Goal: Task Accomplishment & Management: Complete application form

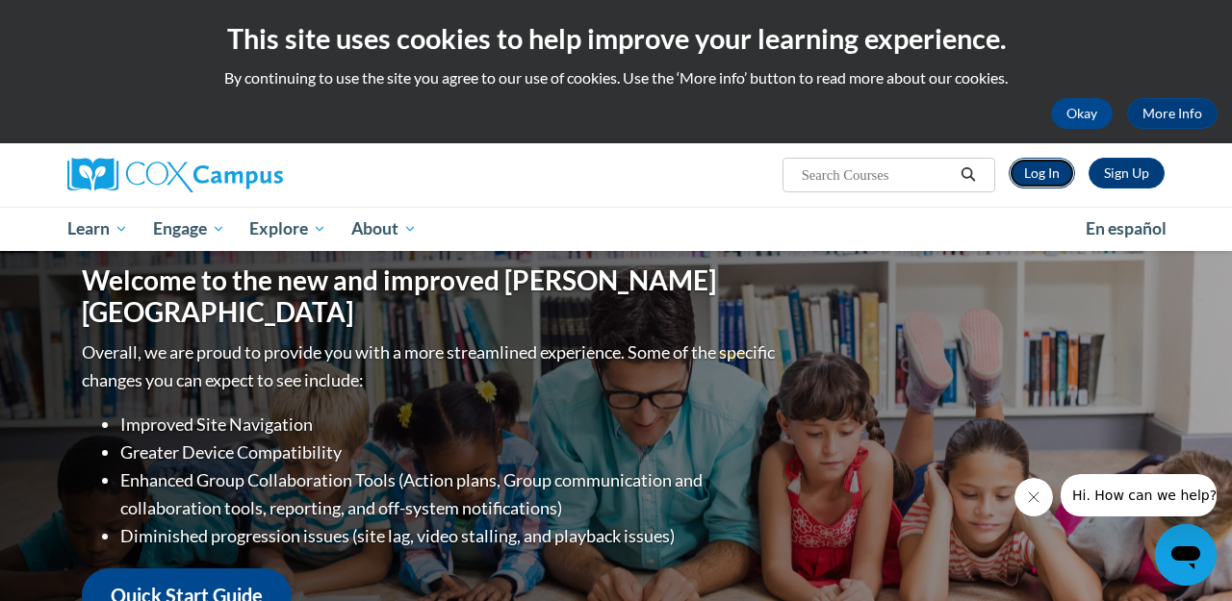
click at [1044, 165] on link "Log In" at bounding box center [1041, 173] width 66 height 31
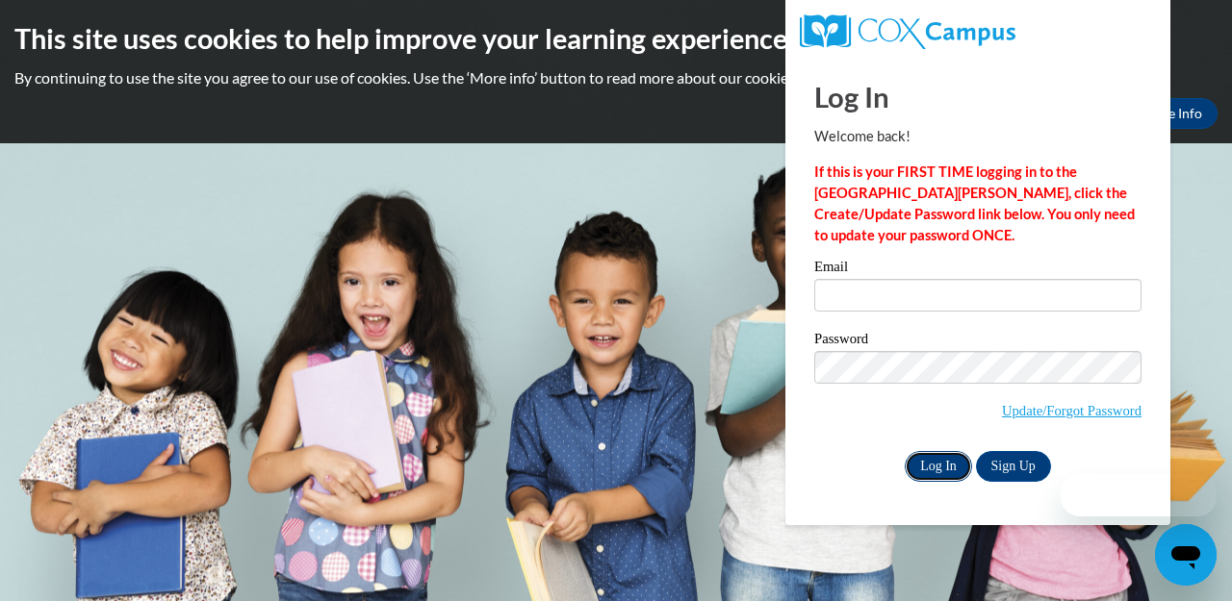
click at [950, 464] on input "Log In" at bounding box center [937, 466] width 67 height 31
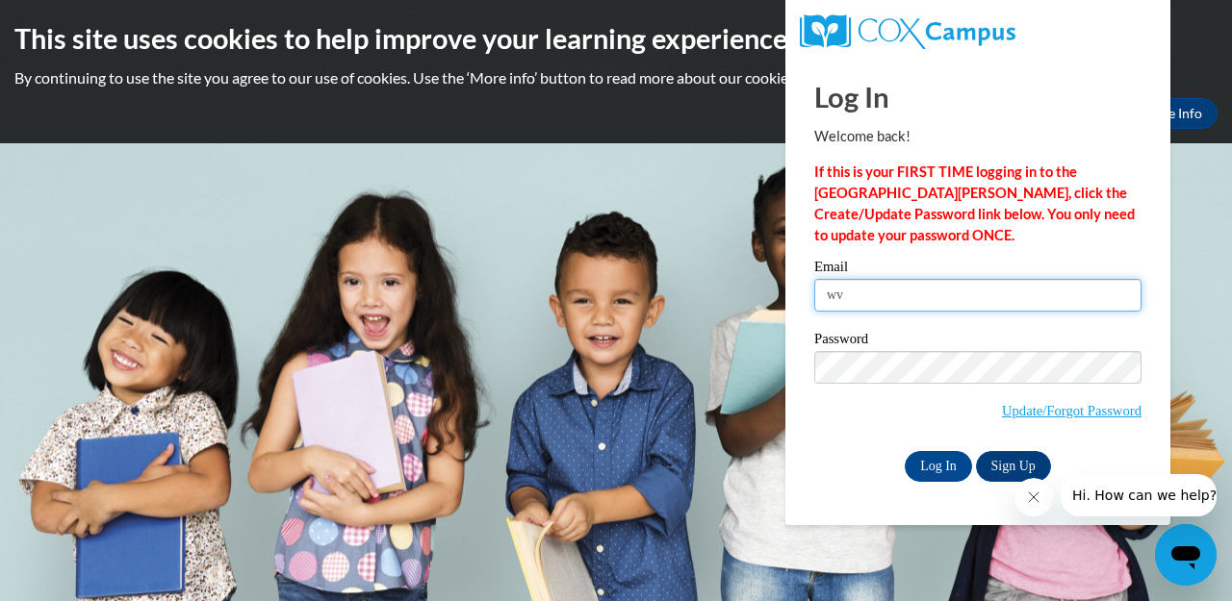
type input "wvujody@gmail.com"
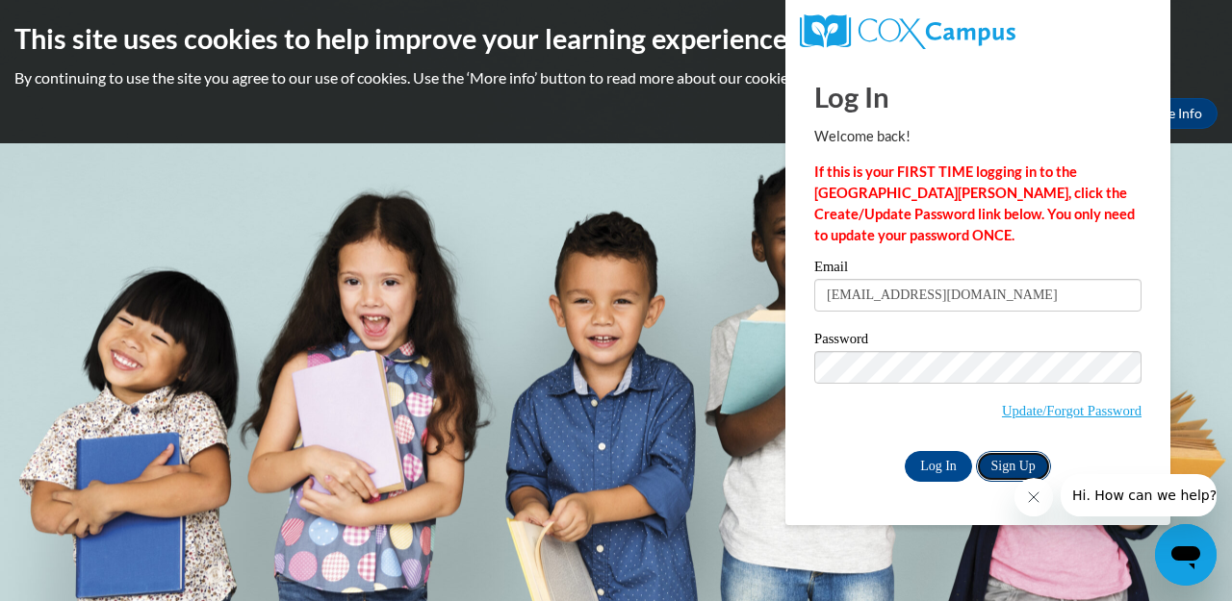
click at [1018, 468] on link "Sign Up" at bounding box center [1013, 466] width 75 height 31
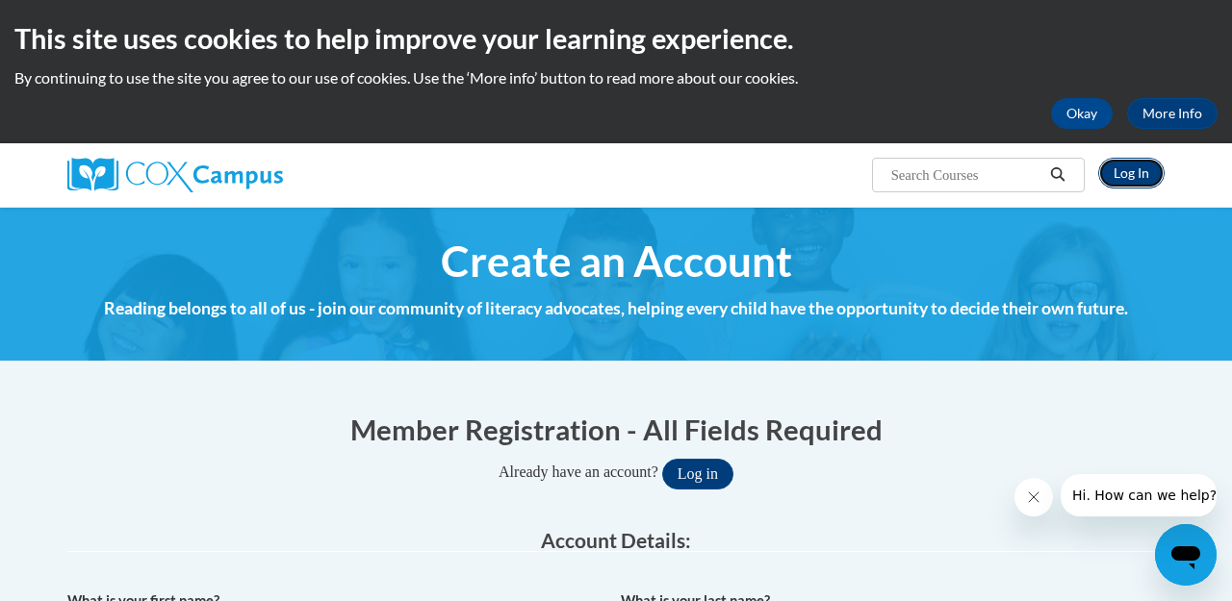
click at [1131, 176] on link "Log In" at bounding box center [1131, 173] width 66 height 31
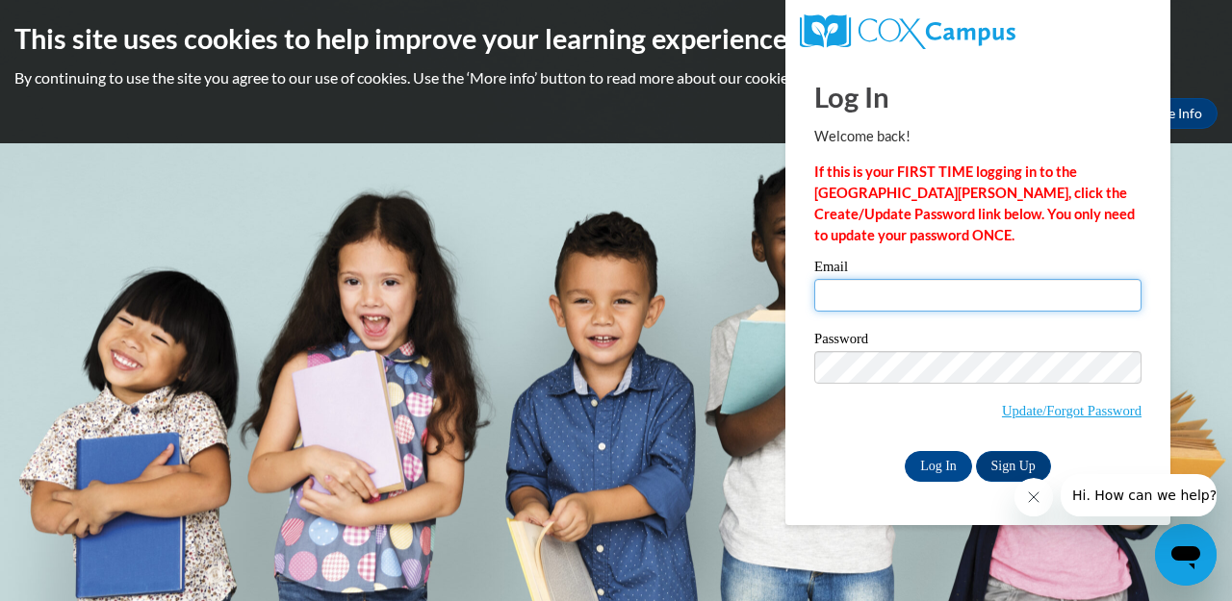
click at [850, 291] on input "Email" at bounding box center [977, 295] width 327 height 33
type input "wvujody@gmail.com"
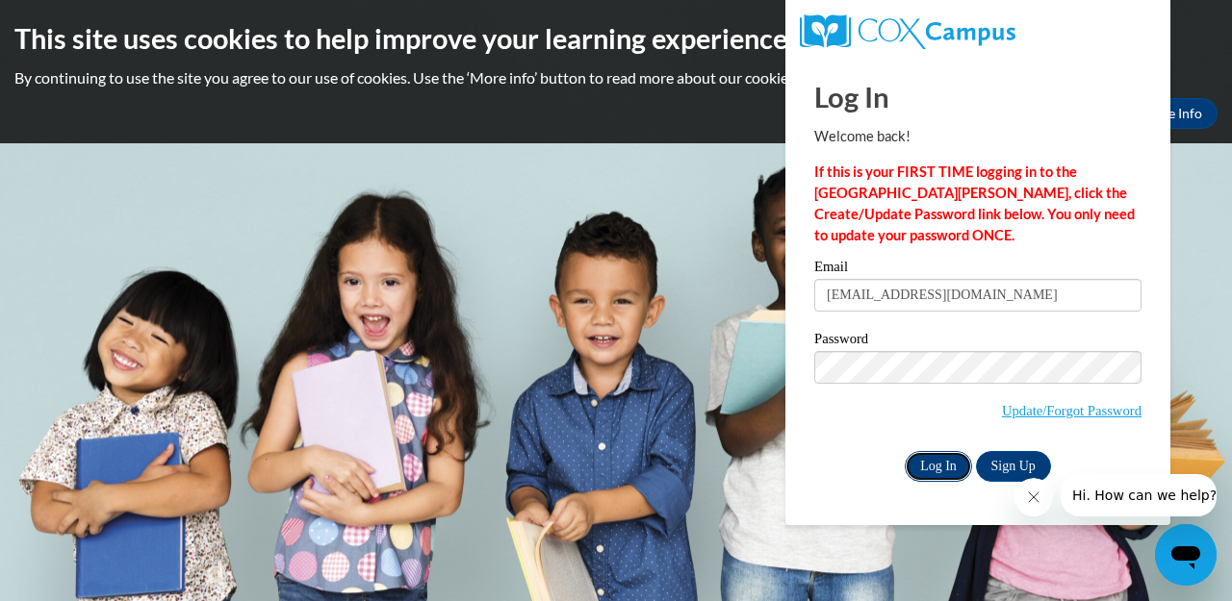
click at [938, 463] on input "Log In" at bounding box center [937, 466] width 67 height 31
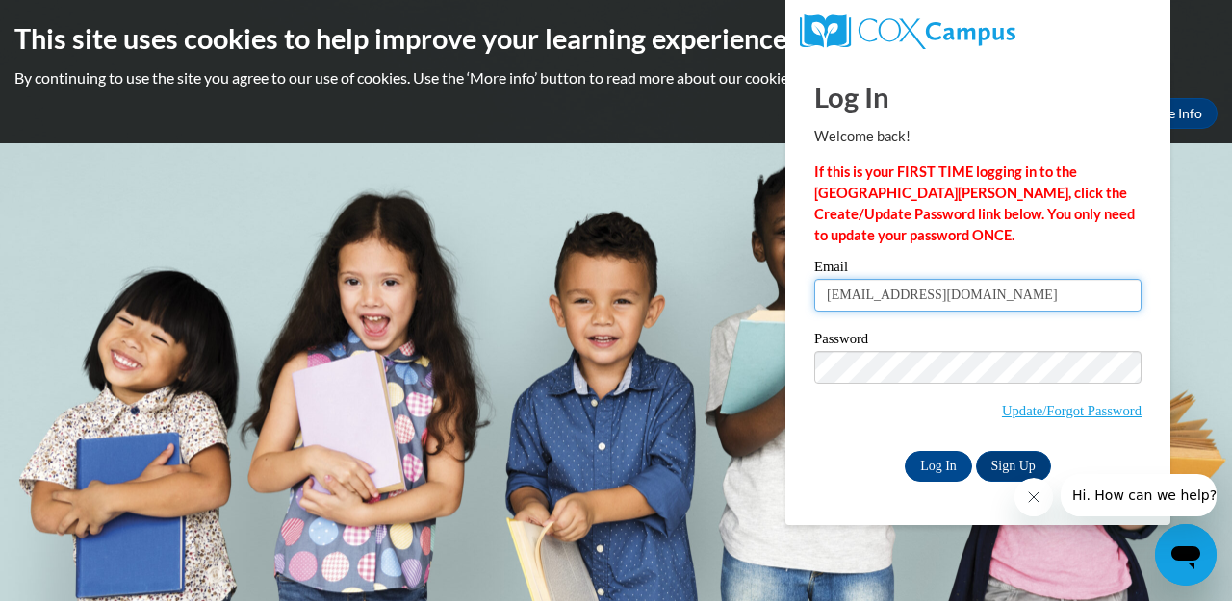
click at [955, 302] on input "wvujody@gmail.com" at bounding box center [977, 295] width 327 height 33
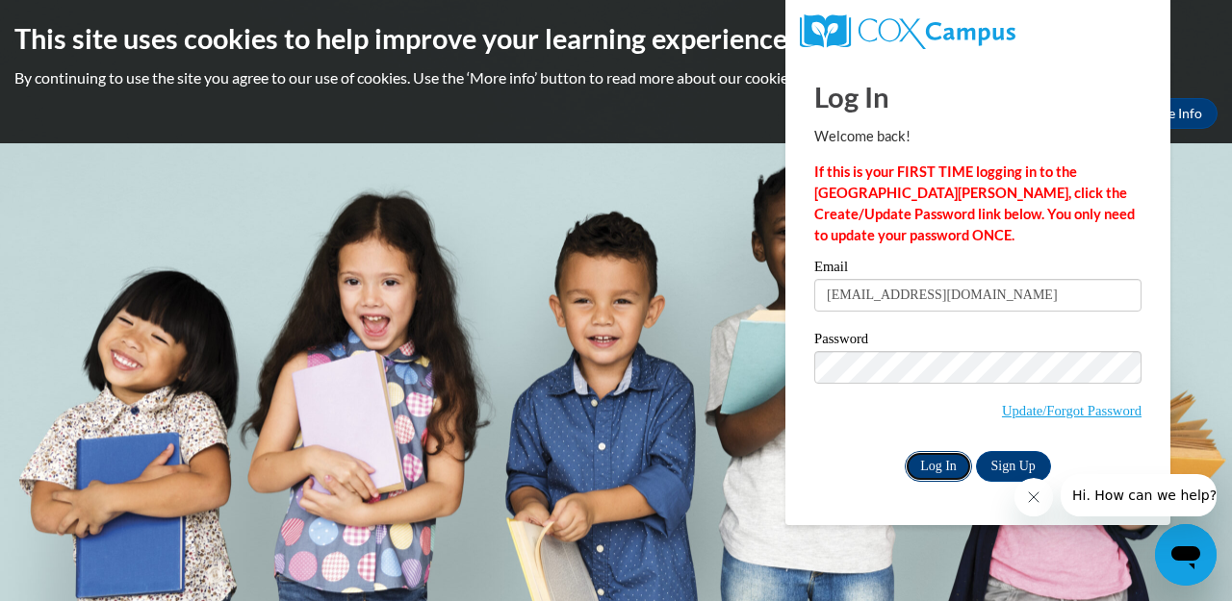
click at [946, 464] on input "Log In" at bounding box center [937, 466] width 67 height 31
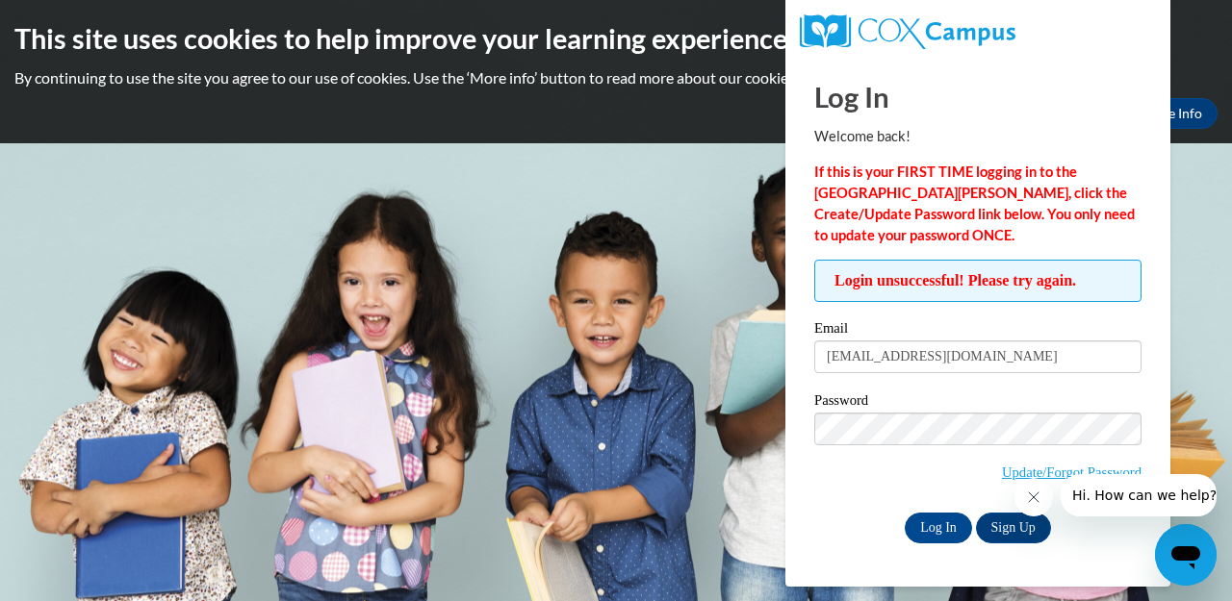
click at [836, 539] on div "Log In Sign Up" at bounding box center [977, 528] width 327 height 31
click at [1004, 525] on link "Sign Up" at bounding box center [1013, 528] width 75 height 31
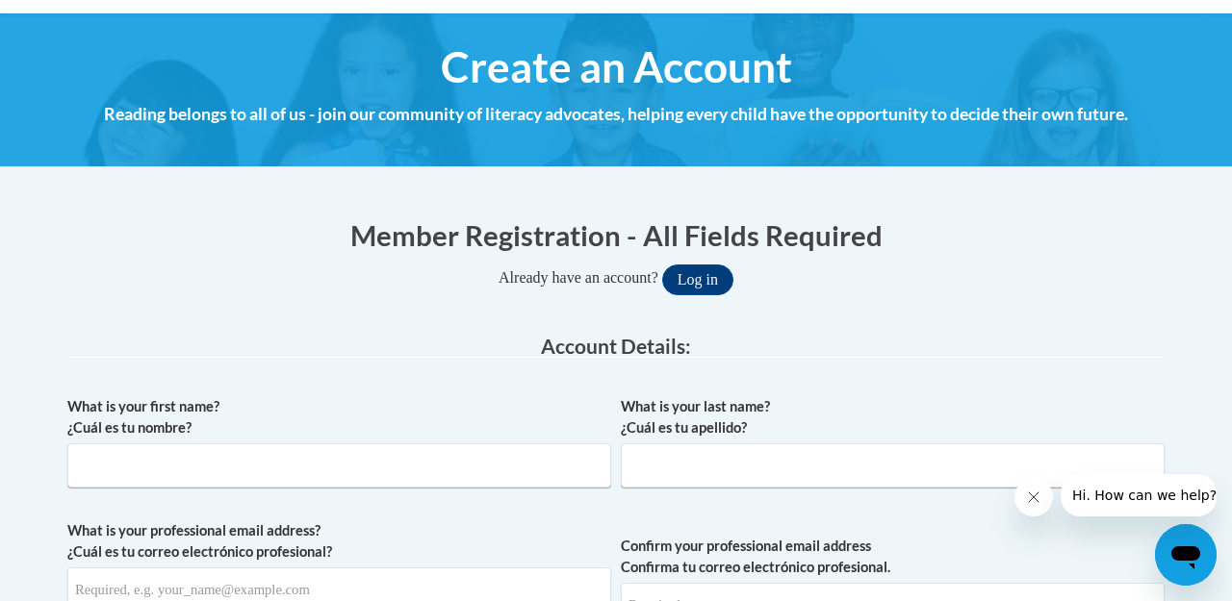
scroll to position [231, 0]
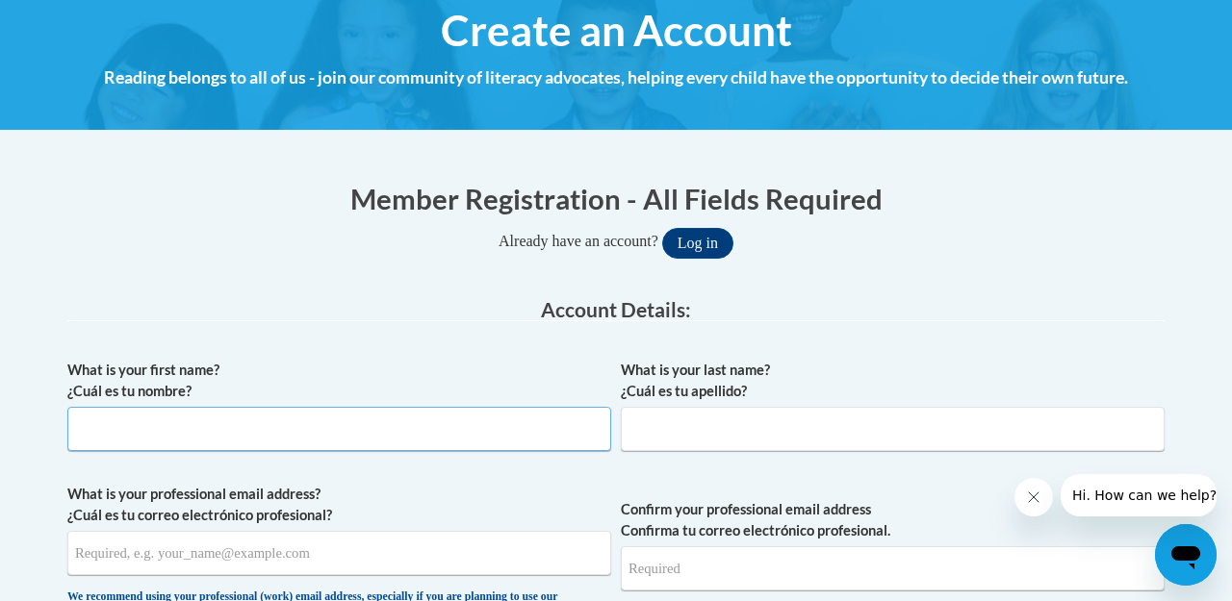
click at [378, 429] on input "What is your first name? ¿Cuál es tu nombre?" at bounding box center [339, 429] width 544 height 44
click at [240, 438] on input "Jodyt" at bounding box center [339, 429] width 544 height 44
type input "Jody"
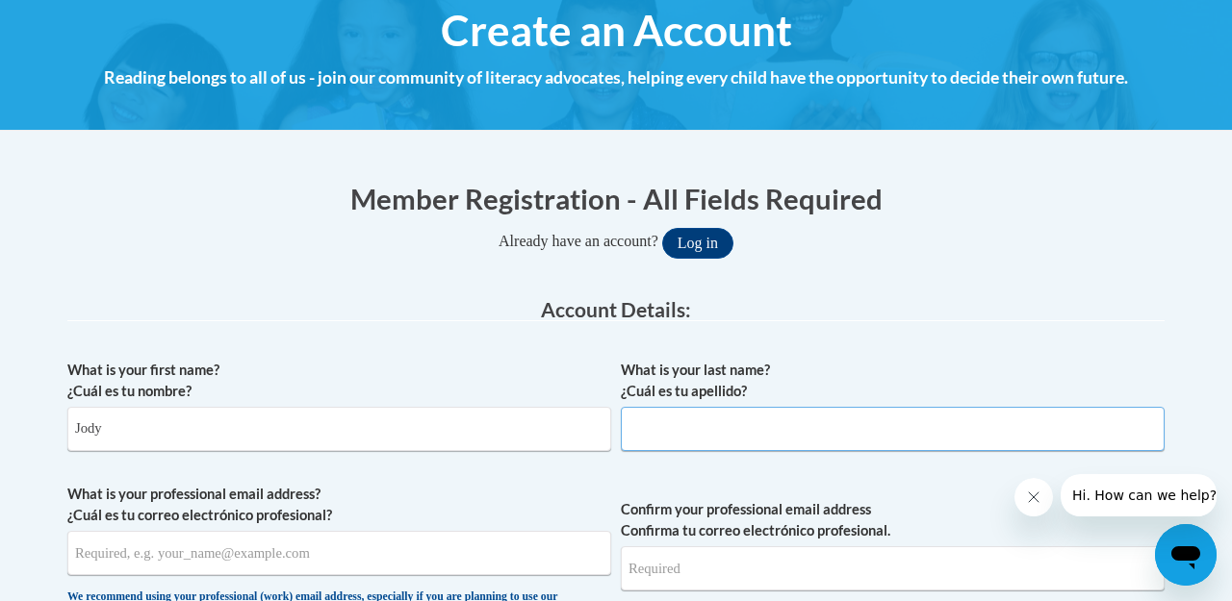
type input "O"
type input "Payne"
click at [999, 251] on div "Already have an account? Log in" at bounding box center [615, 243] width 1097 height 31
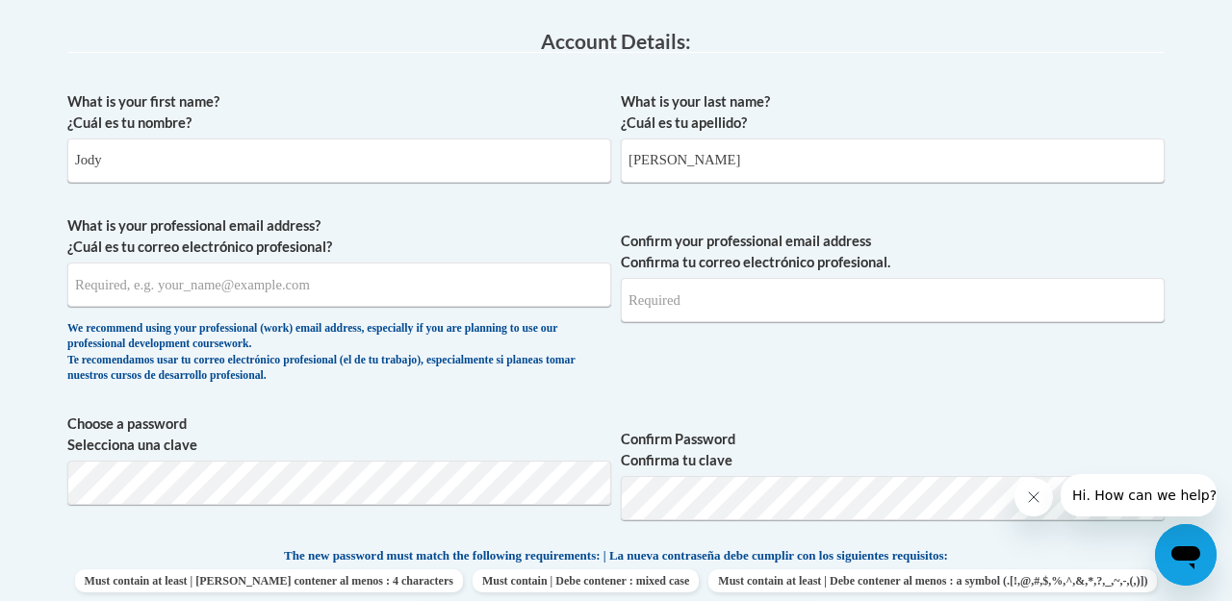
scroll to position [500, 0]
click at [380, 291] on input "What is your professional email address? ¿Cuál es tu correo electrónico profesi…" at bounding box center [339, 284] width 544 height 44
type input "[EMAIL_ADDRESS][DOMAIN_NAME]"
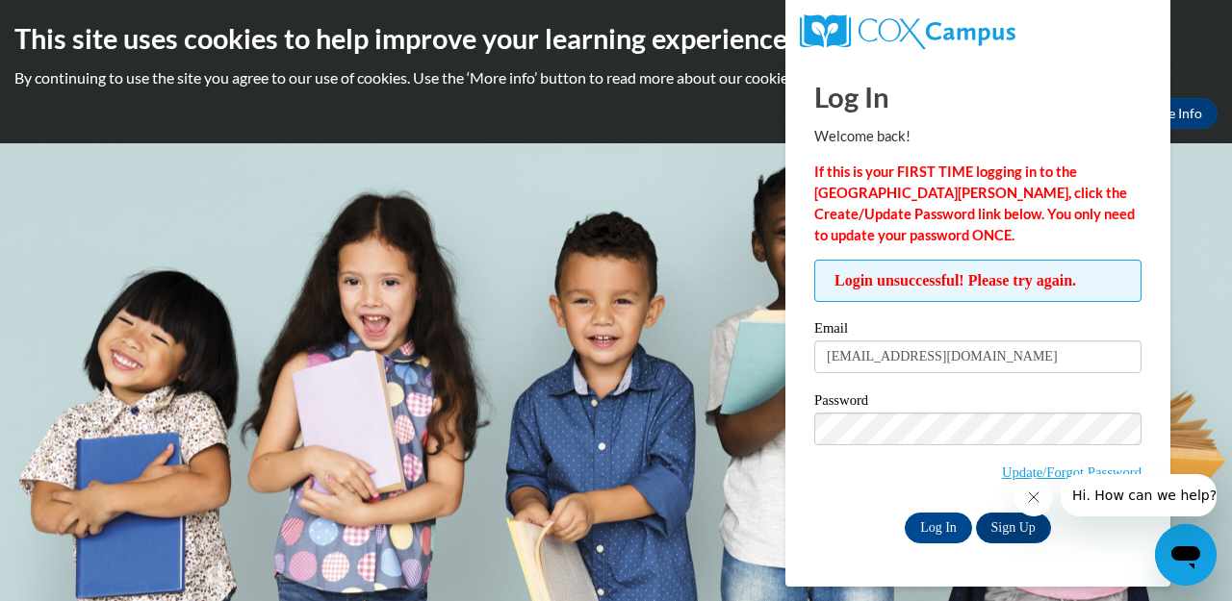
click at [871, 491] on span "Update/Forgot Password" at bounding box center [977, 453] width 327 height 80
click at [926, 524] on input "Log In" at bounding box center [937, 528] width 67 height 31
click at [850, 506] on div "Email wvujody@gmail.com Password Update/Forgot Password Log In Sign Up OR" at bounding box center [977, 431] width 327 height 221
click at [939, 522] on input "Log In" at bounding box center [937, 528] width 67 height 31
click at [1149, 312] on div "Login unsuccessful! Please try again. Please enter your email! Please enter you…" at bounding box center [978, 401] width 356 height 283
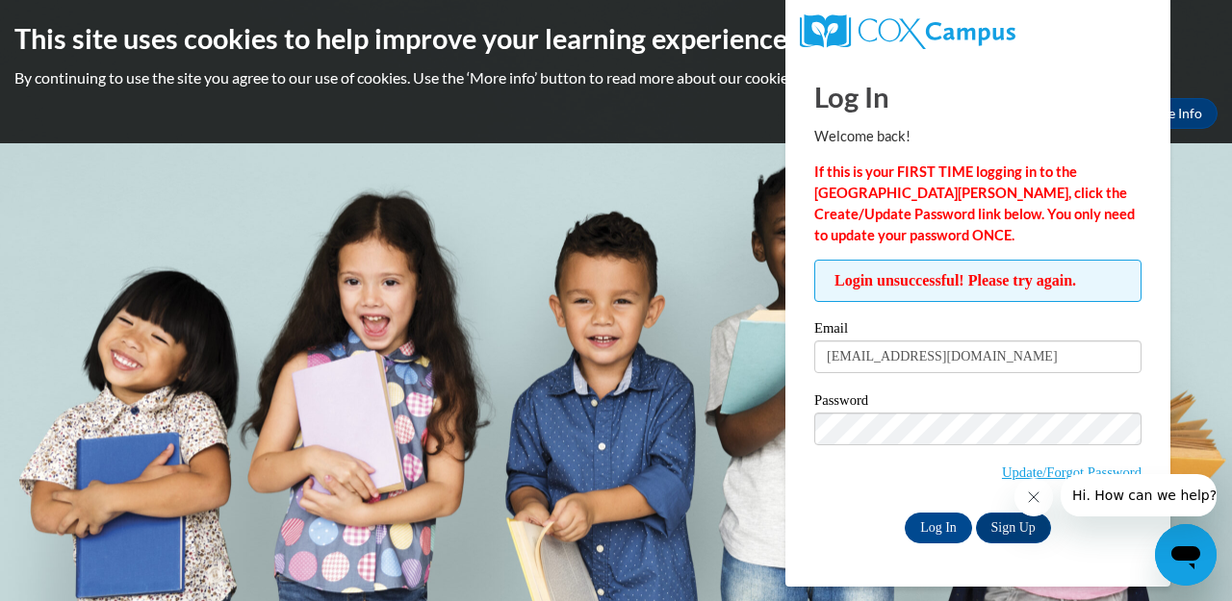
click at [866, 486] on span "Update/Forgot Password" at bounding box center [977, 453] width 327 height 80
click at [1005, 471] on link "Update/Forgot Password" at bounding box center [1072, 472] width 140 height 15
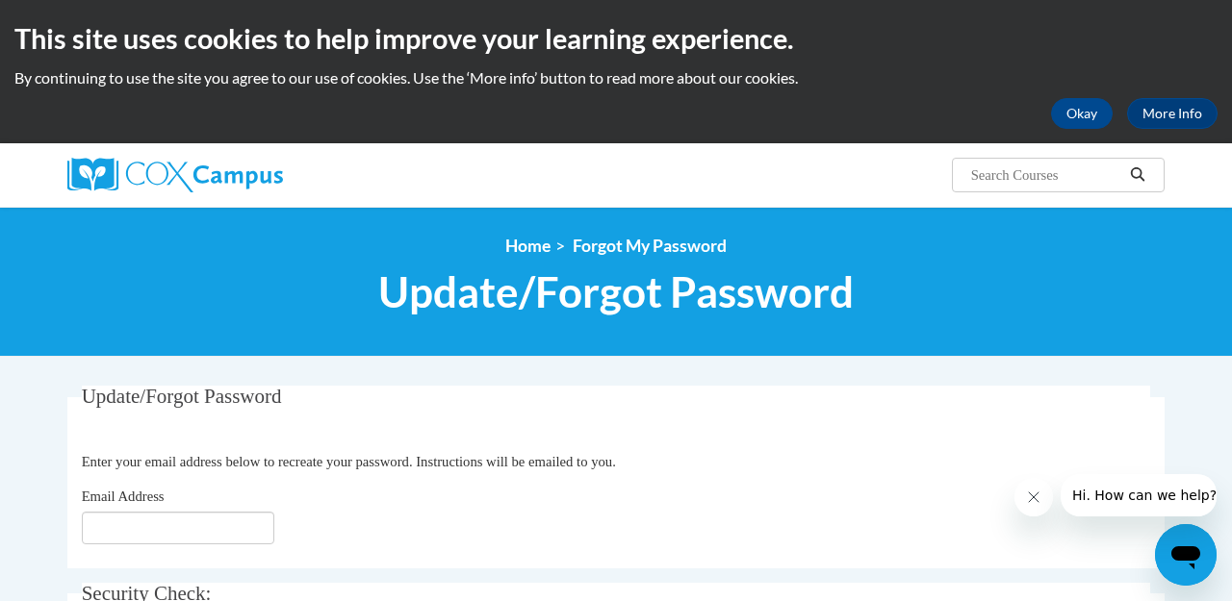
click at [911, 437] on fieldset "Update/Forgot Password Please enter your email address Enter your email address…" at bounding box center [615, 477] width 1097 height 183
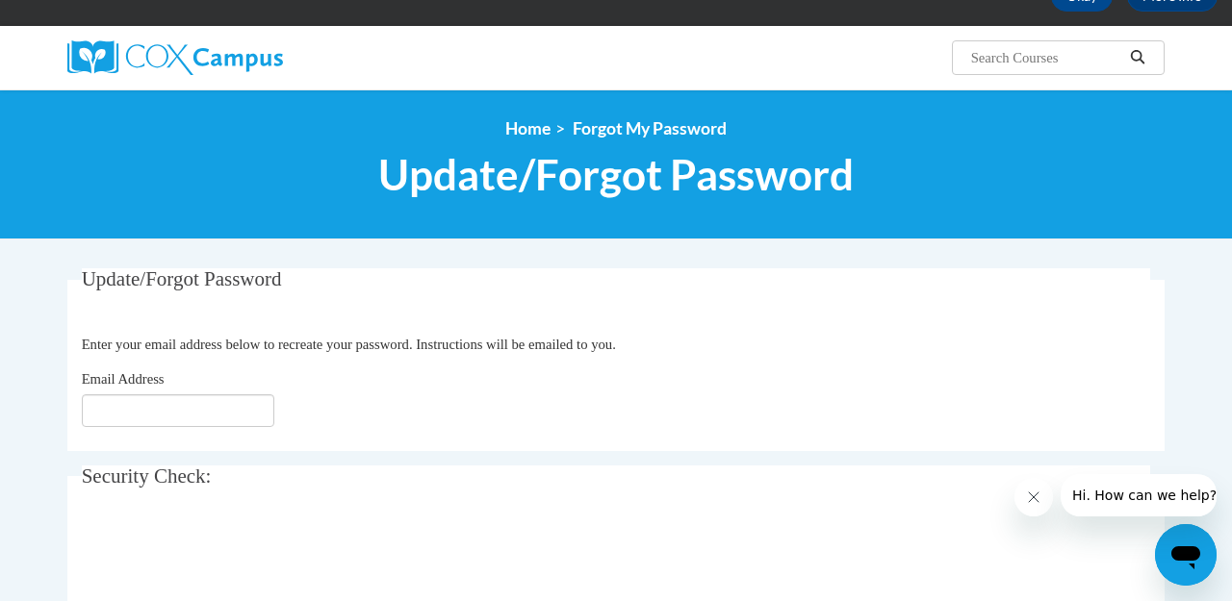
scroll to position [192, 0]
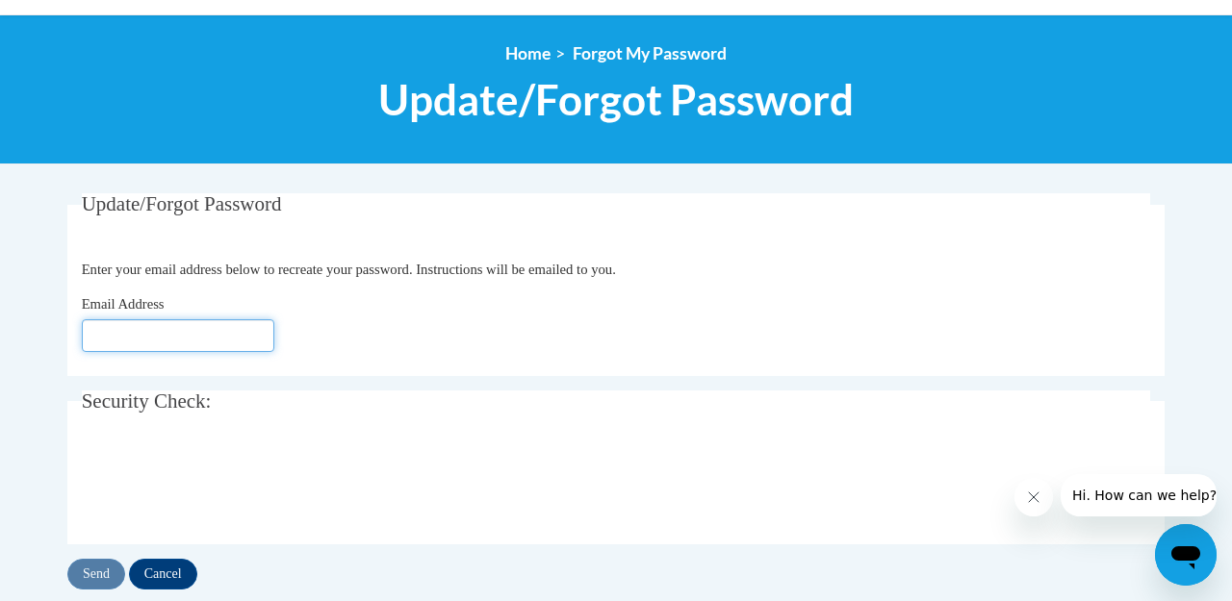
click at [234, 335] on input "Email Address" at bounding box center [178, 335] width 192 height 33
type input "[EMAIL_ADDRESS][DOMAIN_NAME]"
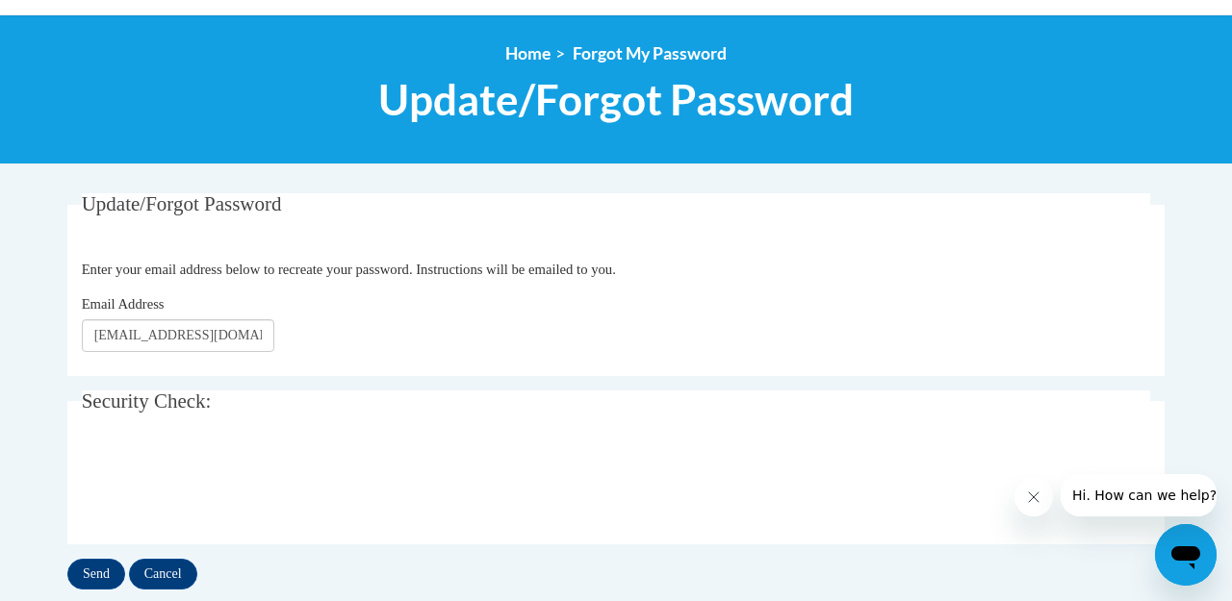
click at [866, 231] on fieldset "Update/Forgot Password Please enter your email address Enter your email address…" at bounding box center [615, 284] width 1097 height 183
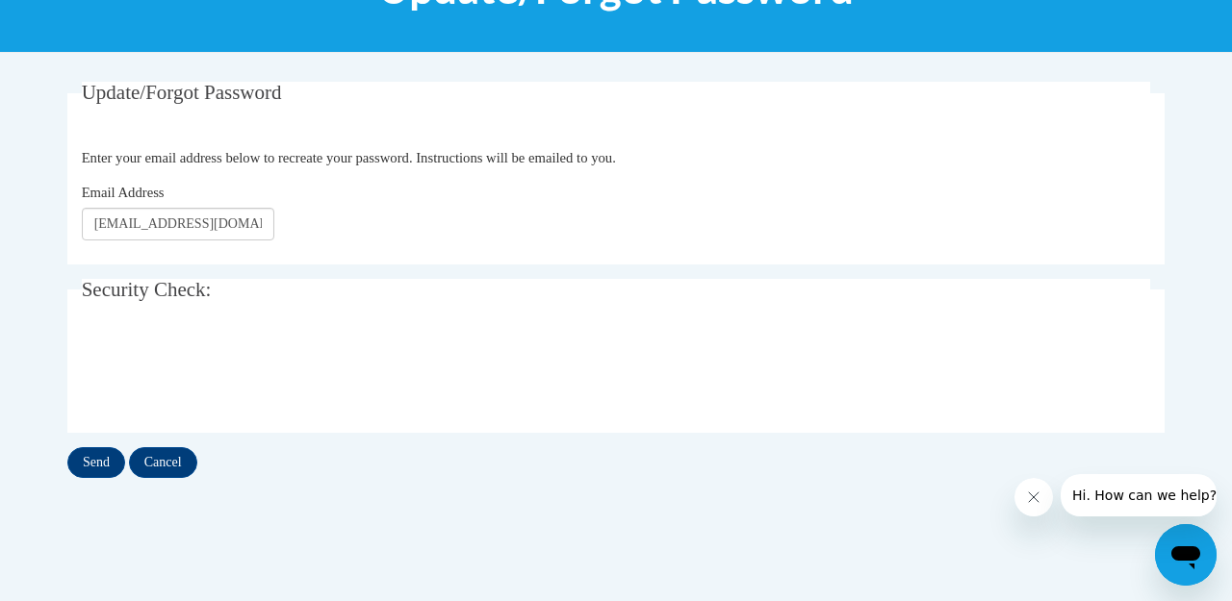
scroll to position [308, 0]
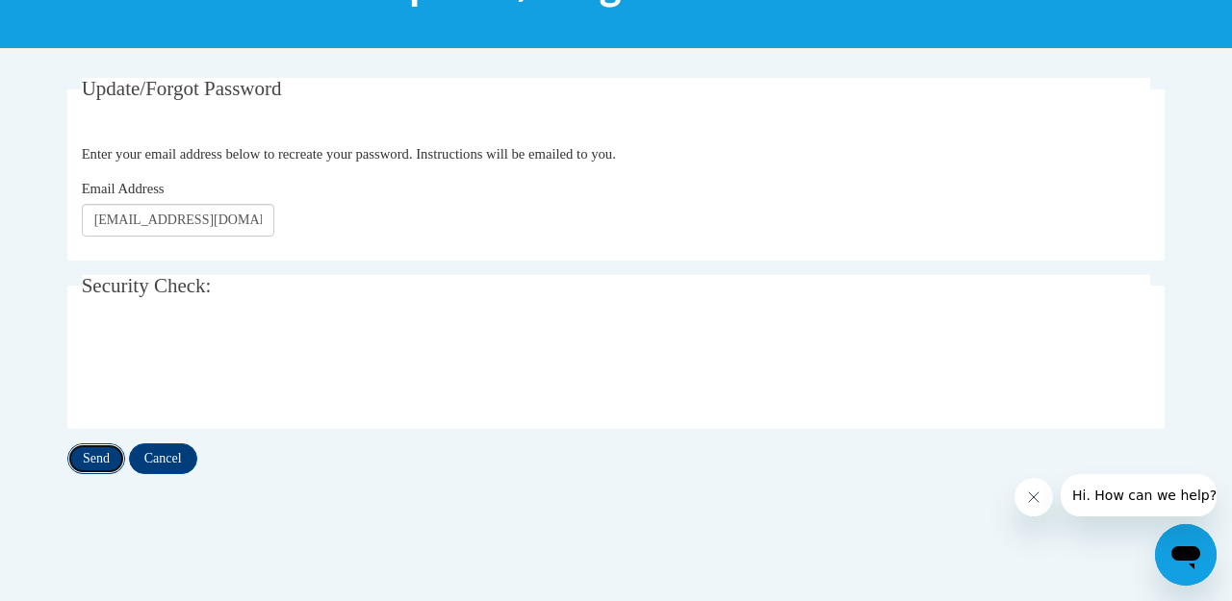
click at [88, 453] on input "Send" at bounding box center [96, 459] width 58 height 31
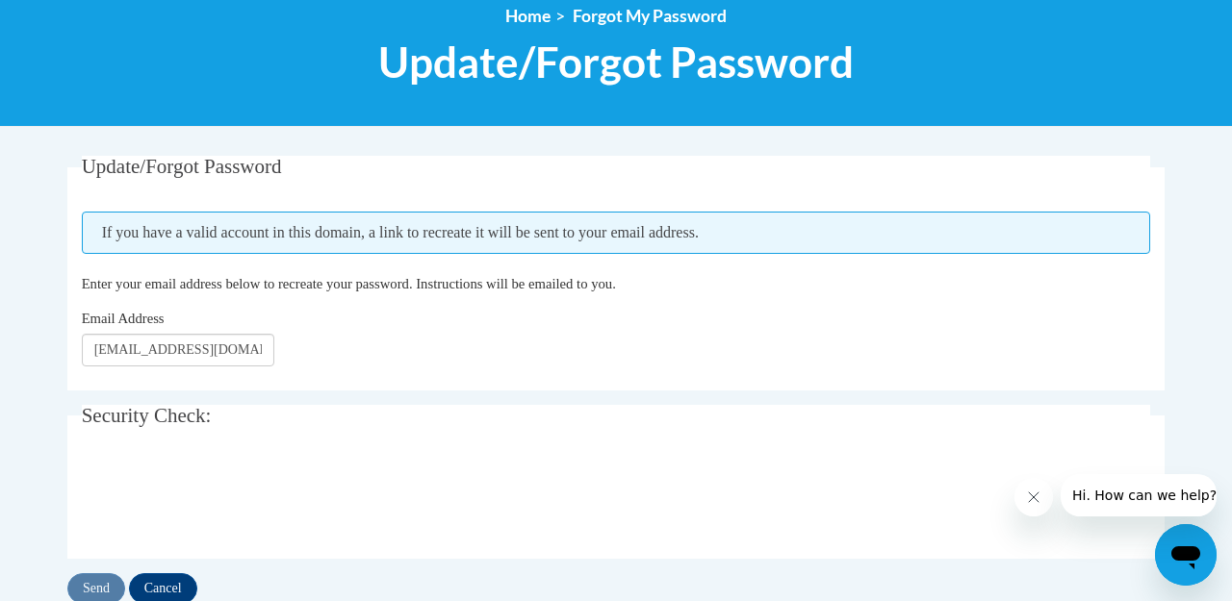
scroll to position [231, 0]
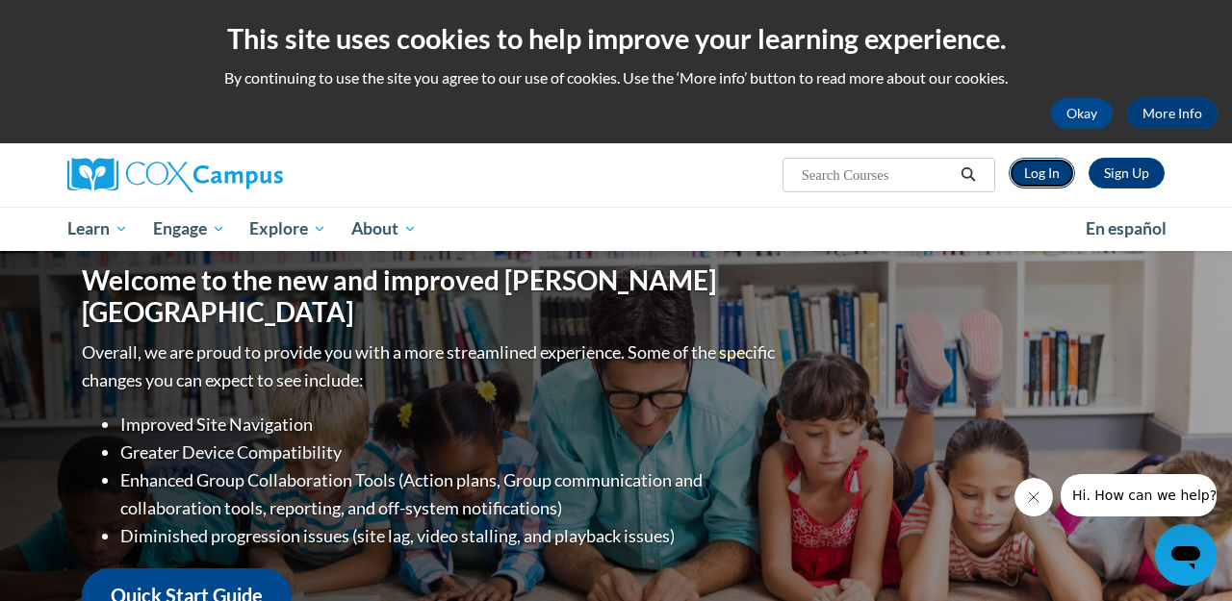
click at [1038, 173] on link "Log In" at bounding box center [1041, 173] width 66 height 31
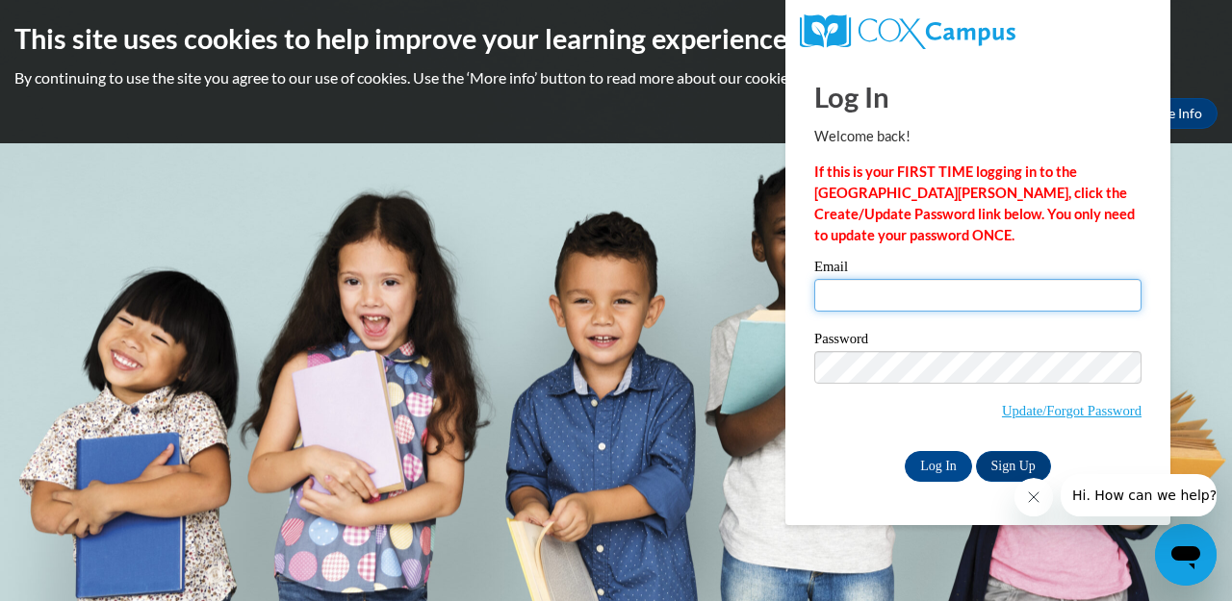
type input "wvujody@gmail.com"
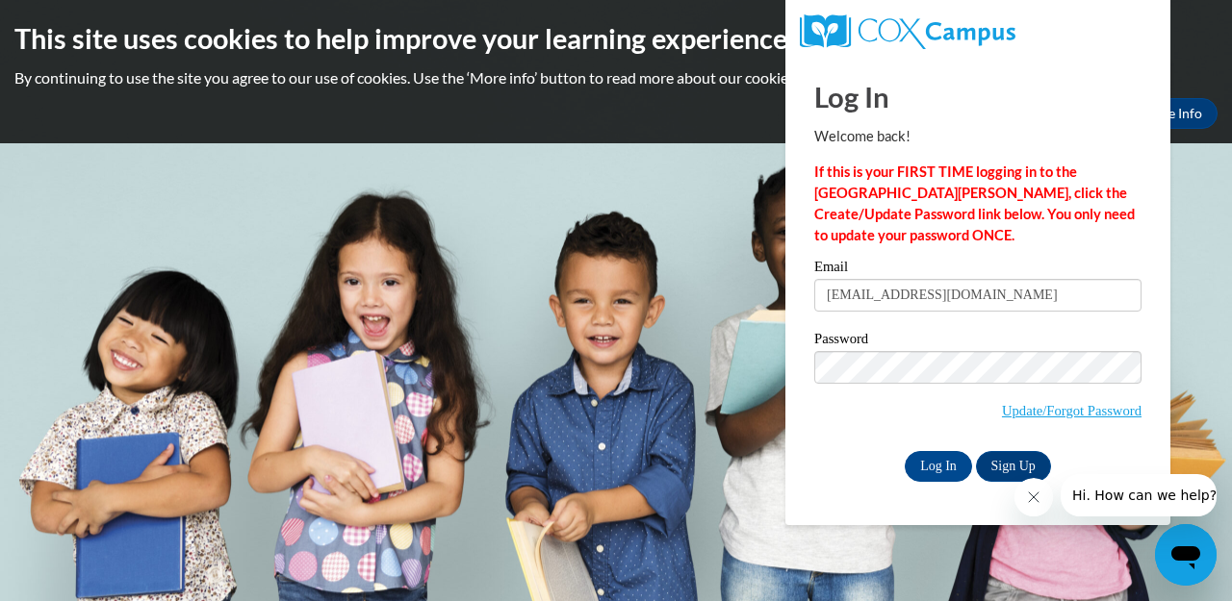
click at [1148, 199] on div "Log In Welcome back! If this is your FIRST TIME logging in to the NEW Cox Campu…" at bounding box center [978, 292] width 414 height 468
click at [944, 468] on input "Log In" at bounding box center [937, 466] width 67 height 31
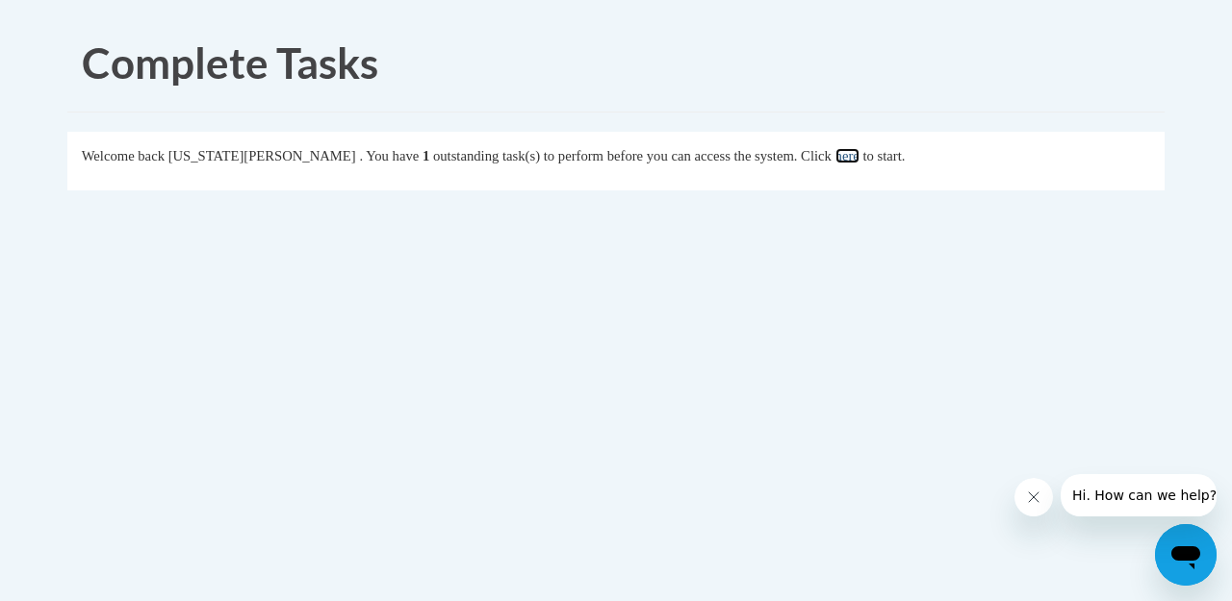
click at [835, 155] on link "here" at bounding box center [847, 155] width 24 height 15
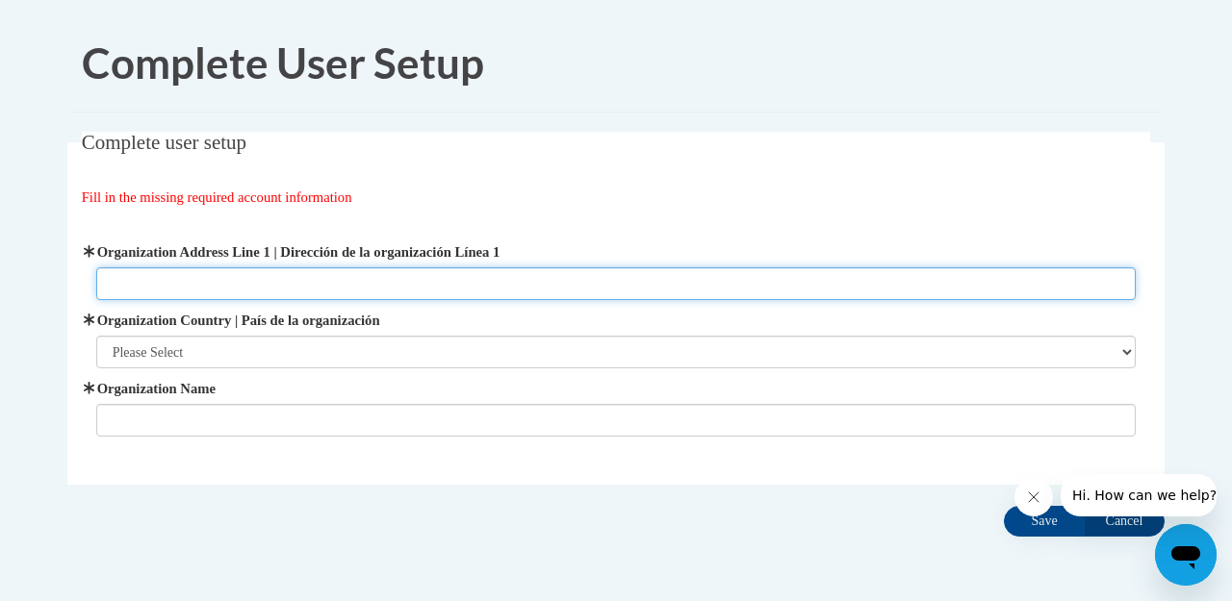
click at [455, 285] on input "Organization Address Line 1 | Dirección de la organización Línea 1" at bounding box center [616, 283] width 1040 height 33
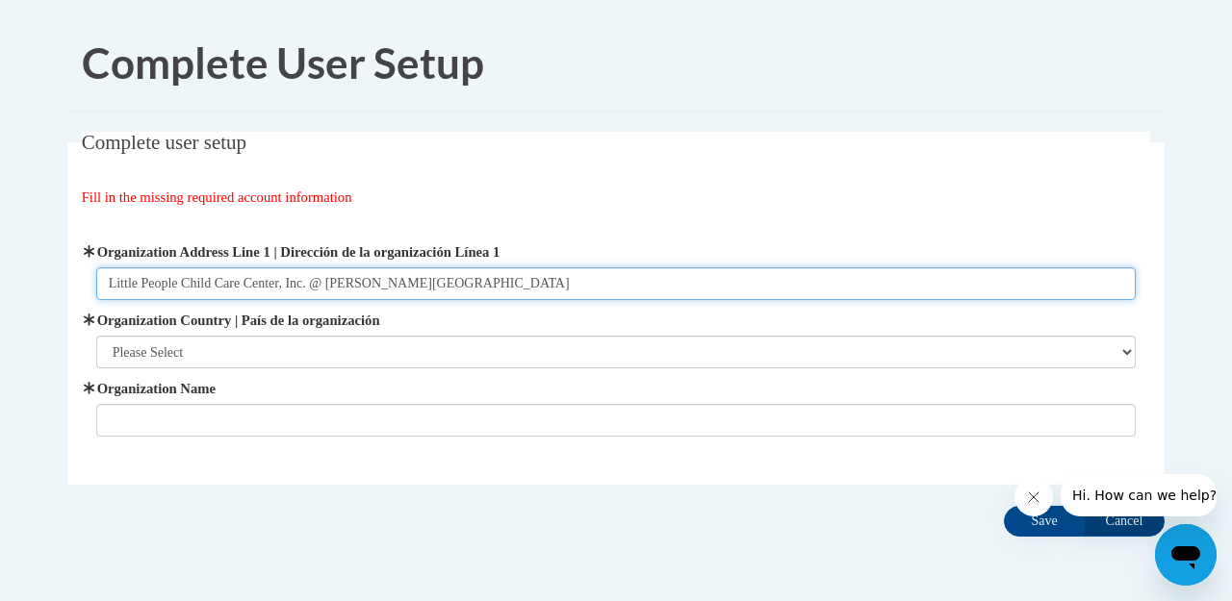
type input "Little People Child Care Center, Inc. @ [PERSON_NAME][GEOGRAPHIC_DATA]"
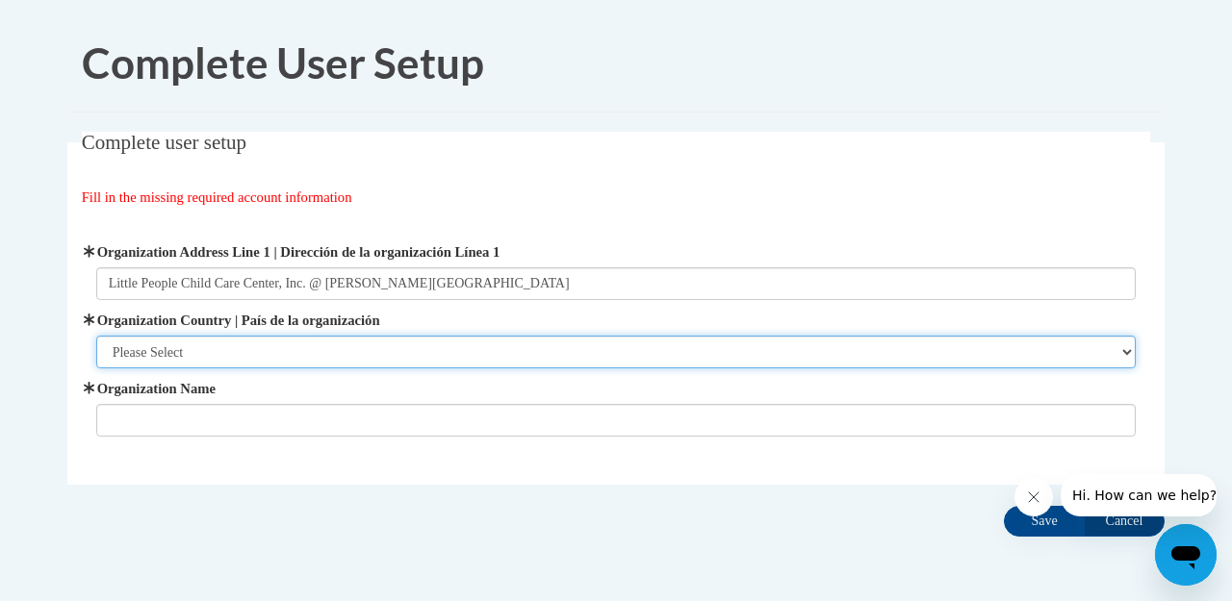
click at [271, 345] on select "Please Select [GEOGRAPHIC_DATA] | [GEOGRAPHIC_DATA] Outside of [GEOGRAPHIC_DATA…" at bounding box center [616, 352] width 1040 height 33
select select "ad49bcad-a171-4b2e-b99c-48b446064914"
click at [96, 336] on select "Please Select [GEOGRAPHIC_DATA] | [GEOGRAPHIC_DATA] Outside of [GEOGRAPHIC_DATA…" at bounding box center [616, 352] width 1040 height 33
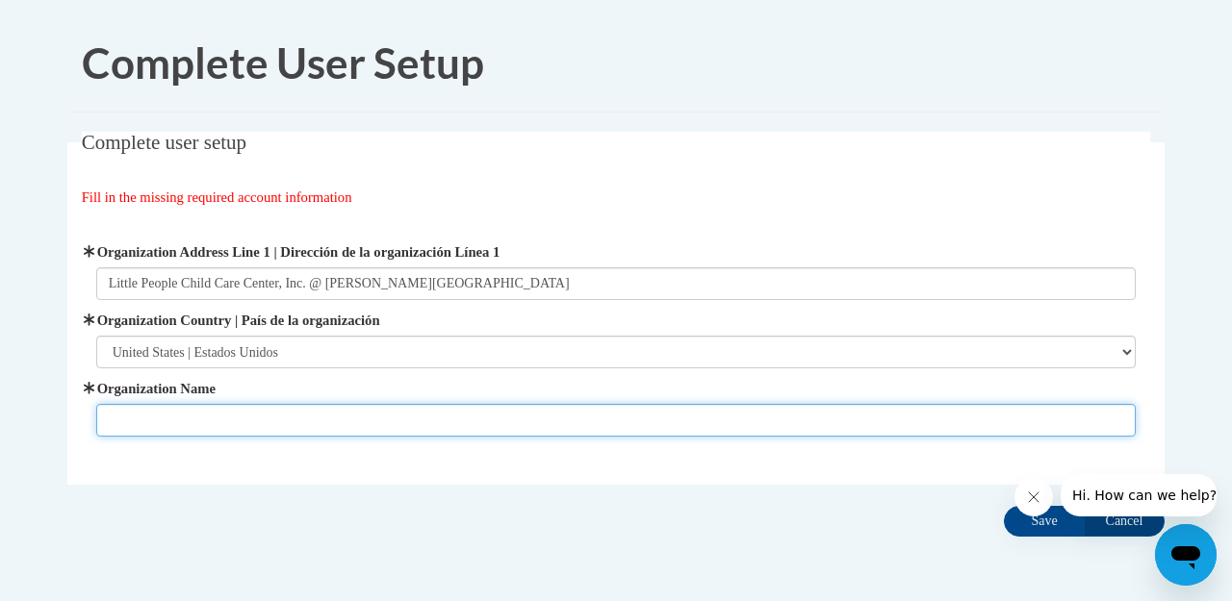
click at [308, 417] on input "Organization Name" at bounding box center [616, 420] width 1040 height 33
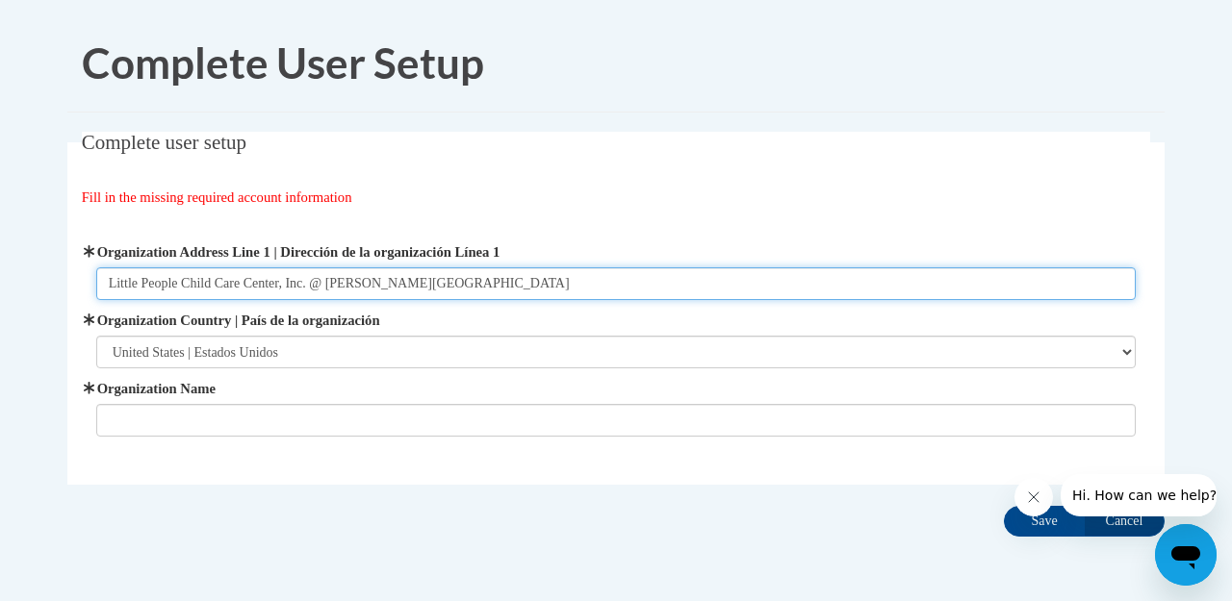
drag, startPoint x: 514, startPoint y: 283, endPoint x: 138, endPoint y: 268, distance: 376.5
click at [138, 268] on input "Little People Child Care Center, Inc. @ [PERSON_NAME][GEOGRAPHIC_DATA]" at bounding box center [616, 283] width 1040 height 33
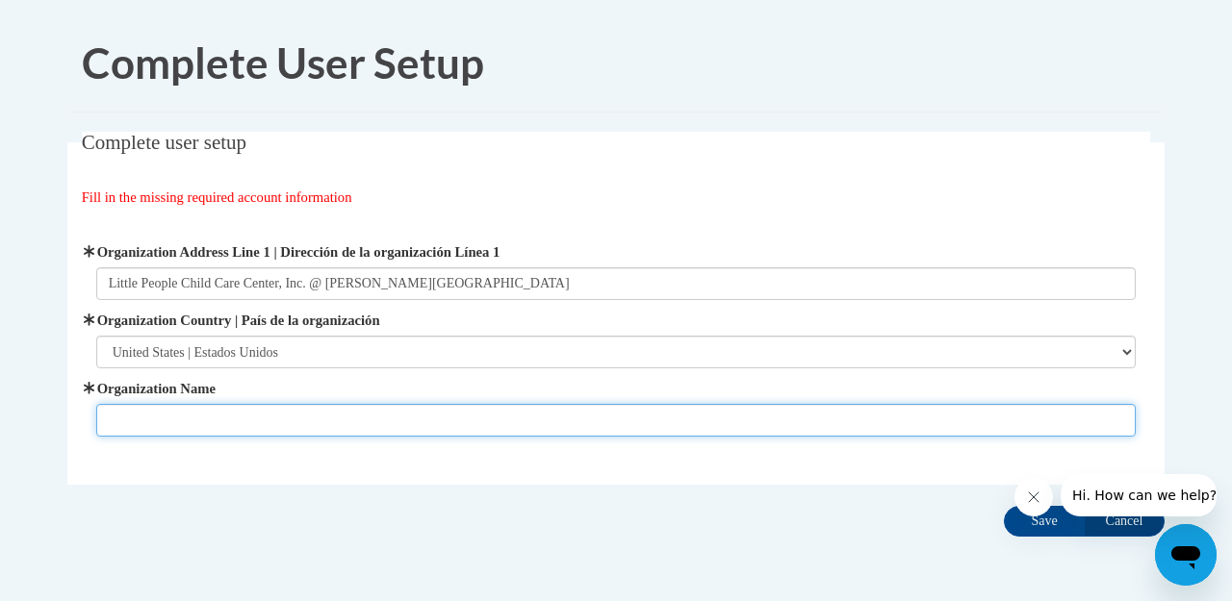
click at [148, 421] on input "Organization Name" at bounding box center [616, 420] width 1040 height 33
type input "Little People Child Care @ [PERSON_NAME][GEOGRAPHIC_DATA]"
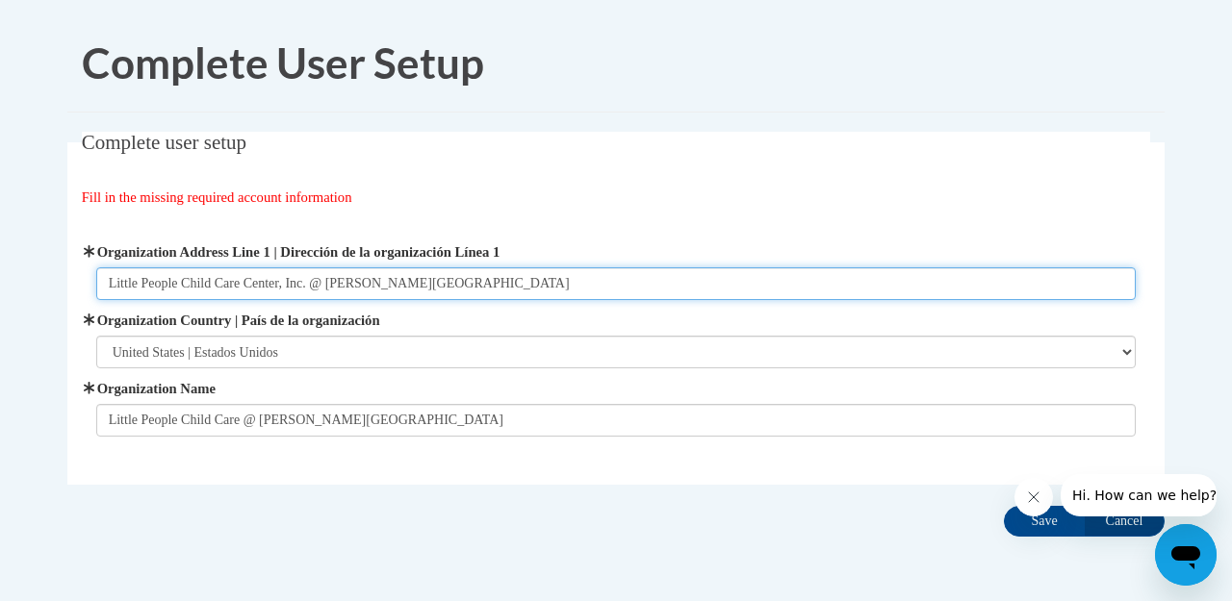
click at [520, 284] on input "Little People Child Care Center, Inc. @ [PERSON_NAME][GEOGRAPHIC_DATA]" at bounding box center [616, 283] width 1040 height 33
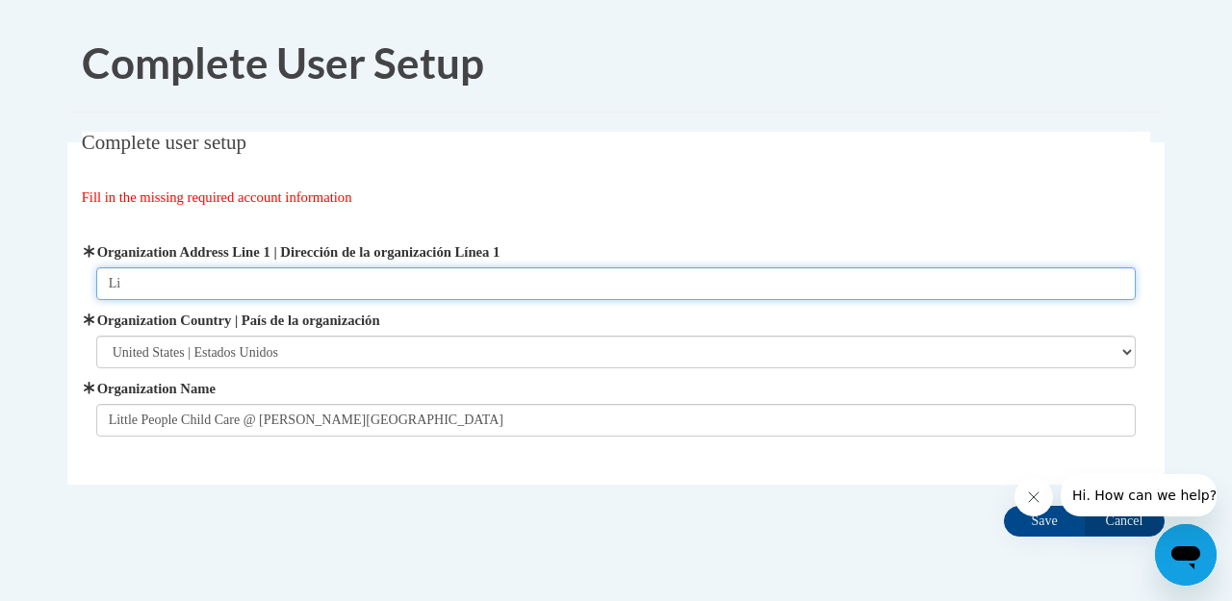
type input "L"
type input "[STREET_ADDRESS]"
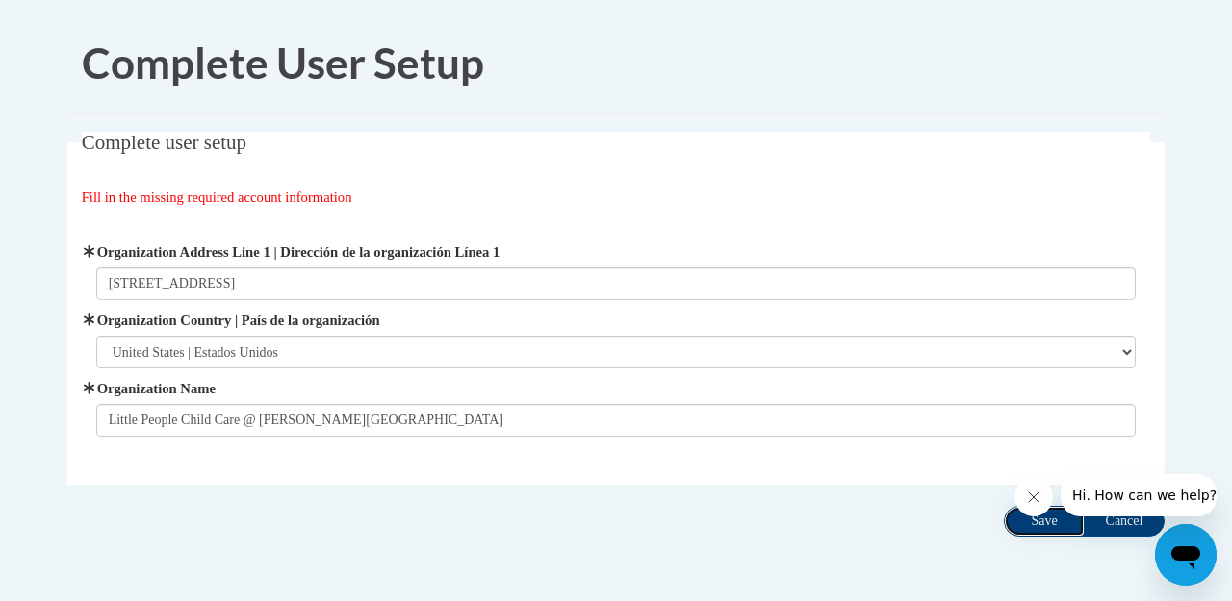
click at [1037, 523] on input "Save" at bounding box center [1044, 521] width 81 height 31
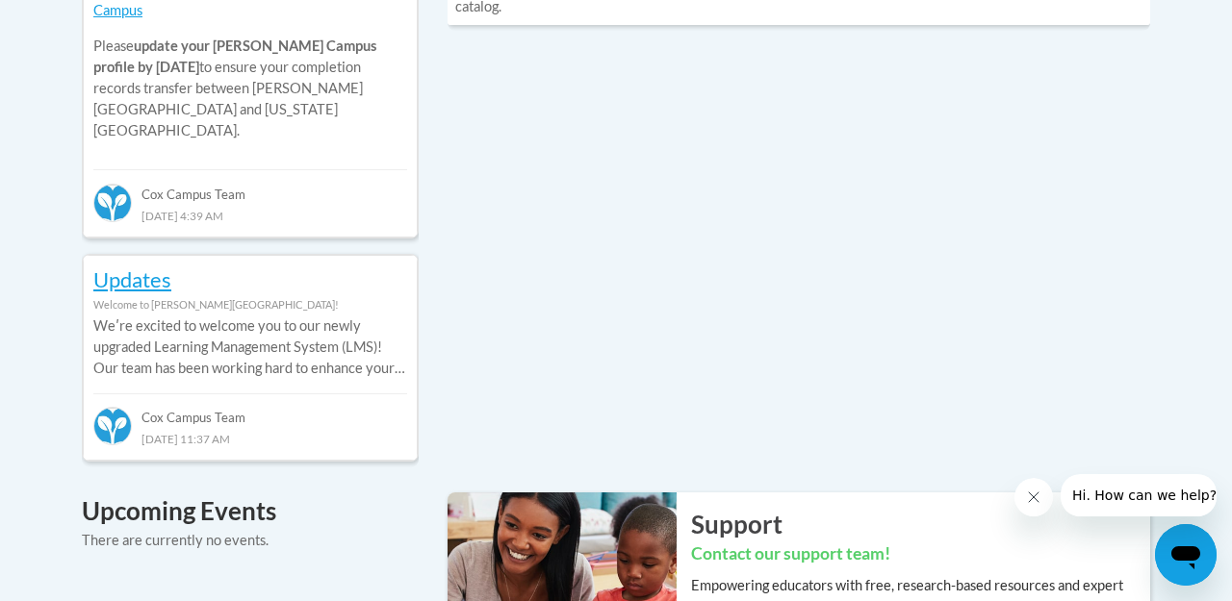
scroll to position [1078, 0]
